Goal: Contribute content

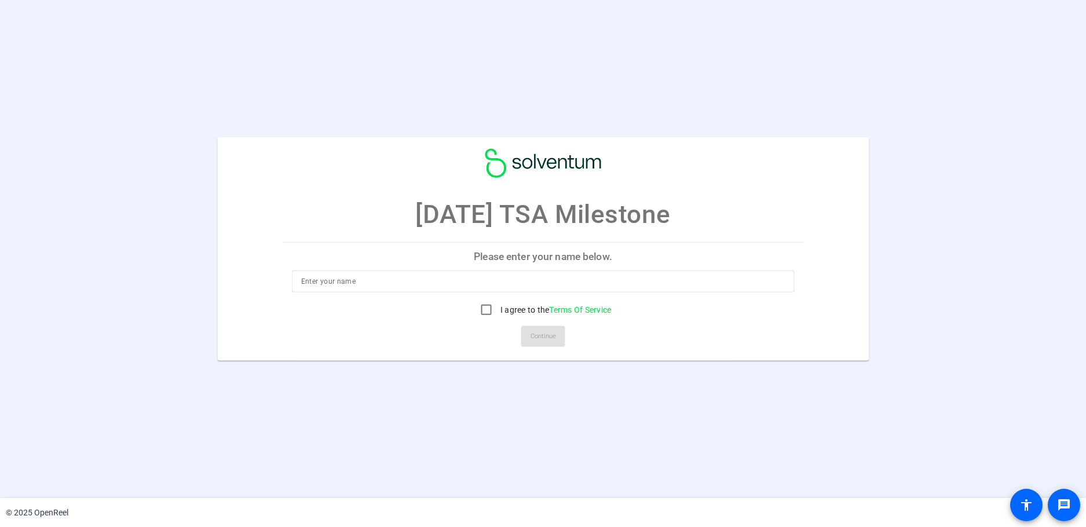
click at [479, 278] on input at bounding box center [543, 282] width 484 height 14
type input "[PERSON_NAME]"
click at [486, 308] on input "I agree to the Terms Of Service" at bounding box center [486, 309] width 23 height 23
checkbox input "true"
click at [545, 334] on span "Continue" at bounding box center [543, 336] width 25 height 17
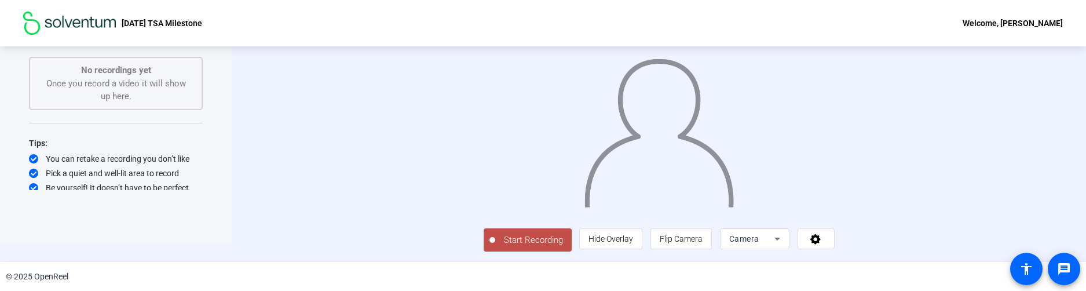
scroll to position [101, 0]
click at [495, 243] on span "Start Recording" at bounding box center [533, 239] width 76 height 13
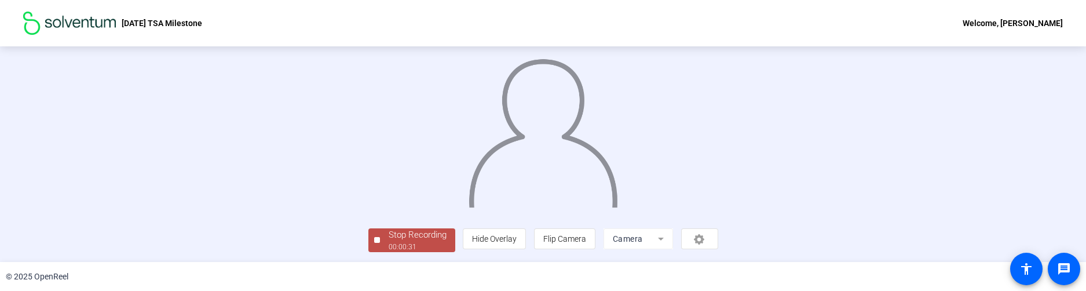
click at [389, 232] on div "Stop Recording" at bounding box center [418, 234] width 58 height 13
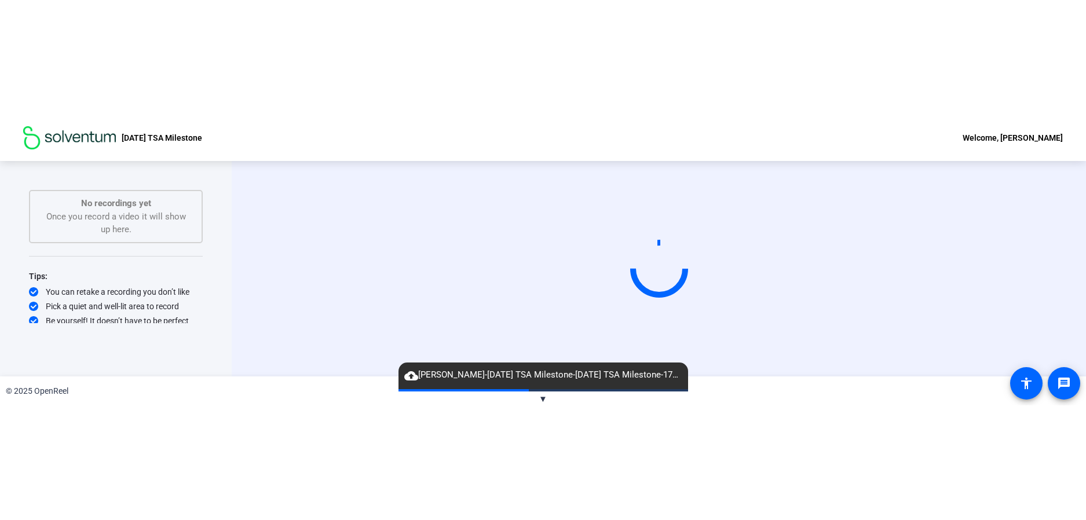
scroll to position [0, 0]
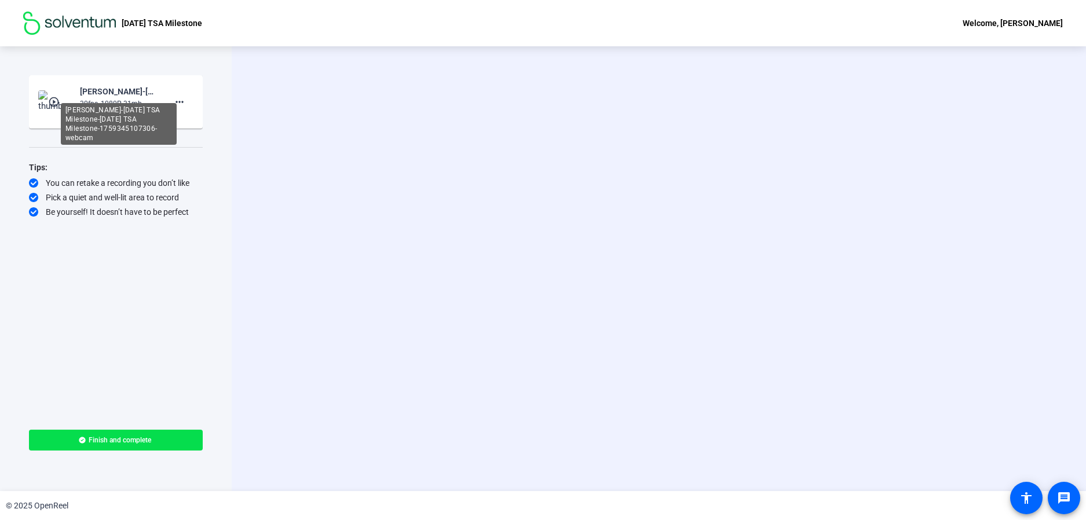
click at [133, 103] on div "[PERSON_NAME]-[DATE] TSA Milestone-[DATE] TSA Milestone-1759345107306-webcam" at bounding box center [119, 124] width 116 height 42
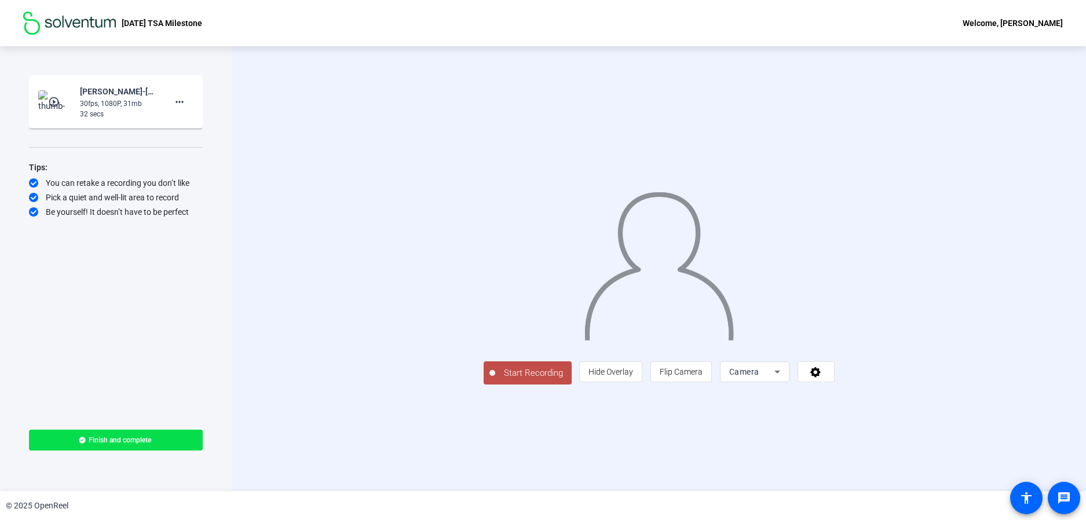
click at [68, 92] on img at bounding box center [55, 101] width 34 height 23
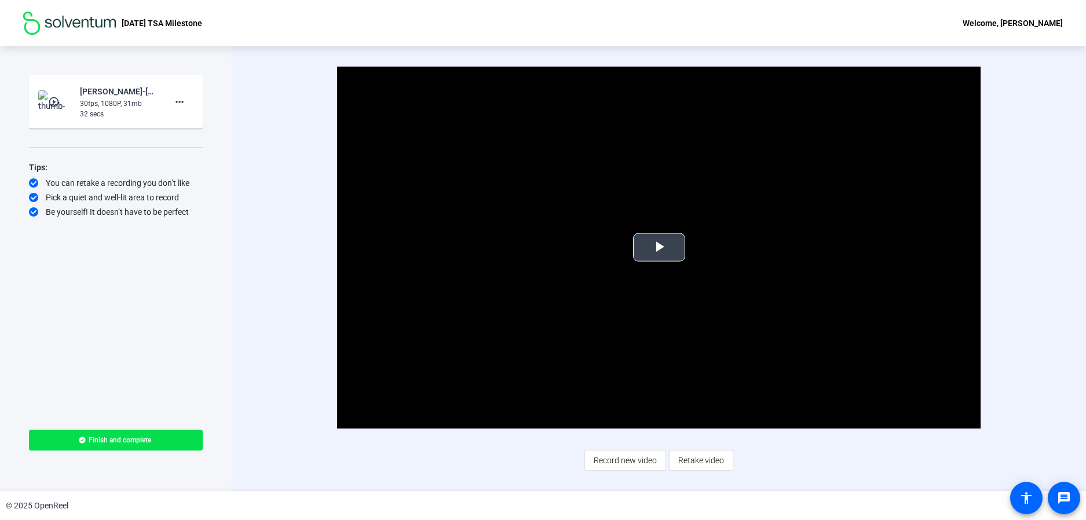
click at [659, 247] on span "Video Player" at bounding box center [659, 247] width 0 height 0
